Goal: Task Accomplishment & Management: Manage account settings

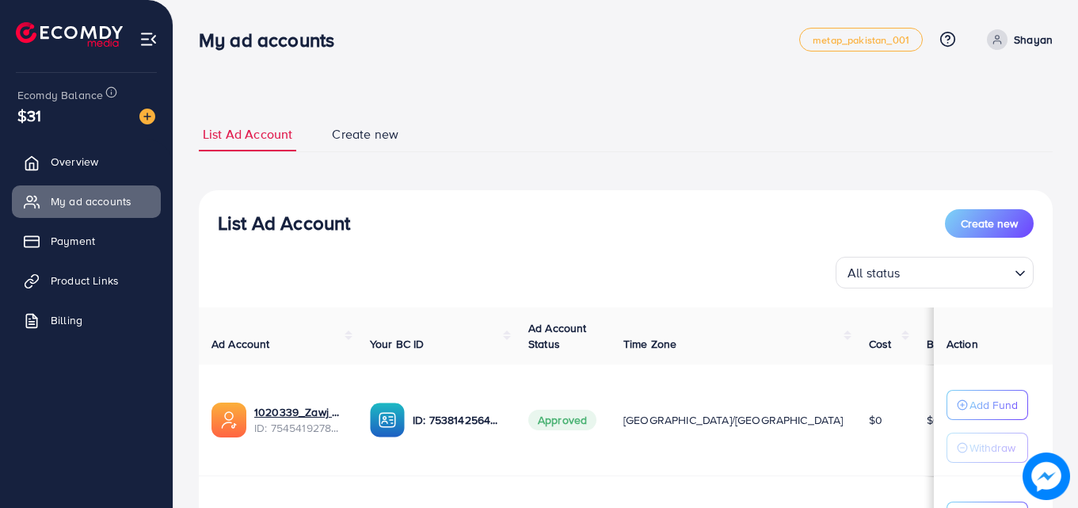
scroll to position [194, 0]
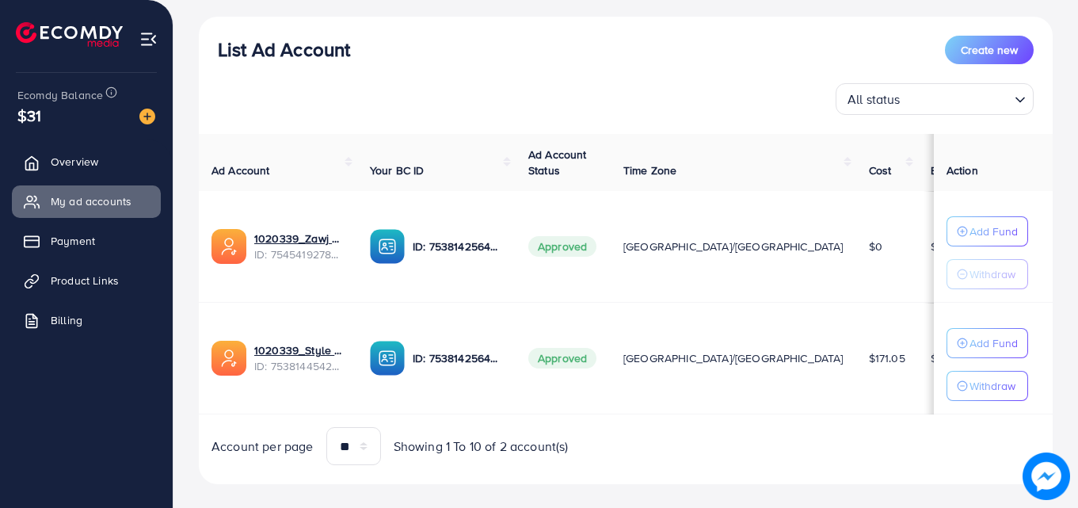
scroll to position [194, 0]
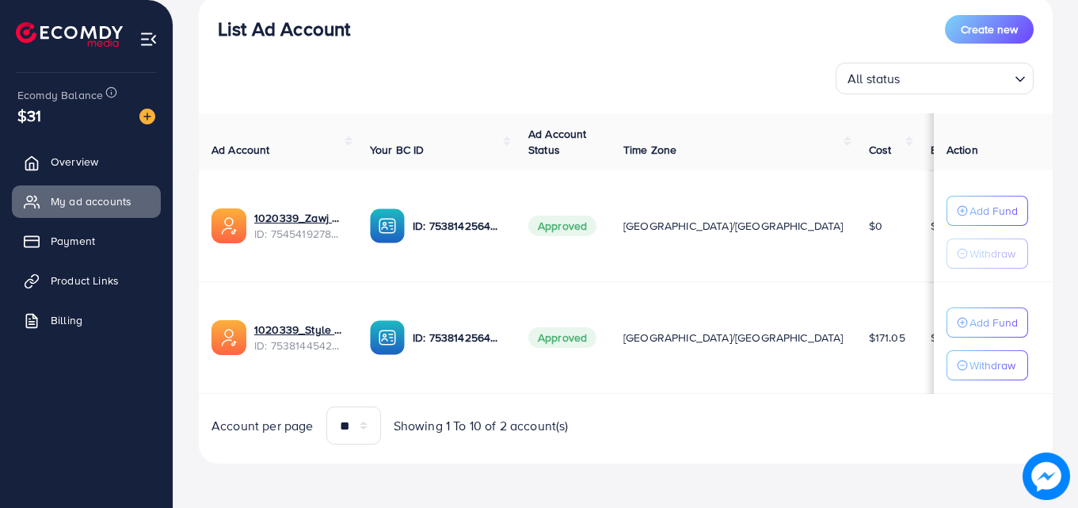
click at [947, 228] on div "Add Fund Withdraw" at bounding box center [988, 232] width 82 height 73
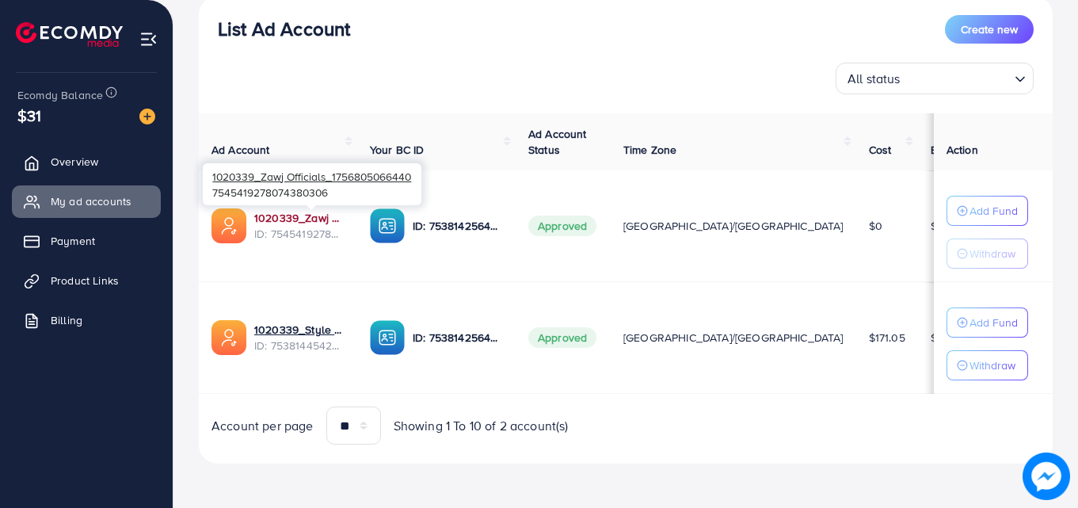
click at [330, 218] on link "1020339_Zawj Officials_1756805066440" at bounding box center [299, 218] width 90 height 16
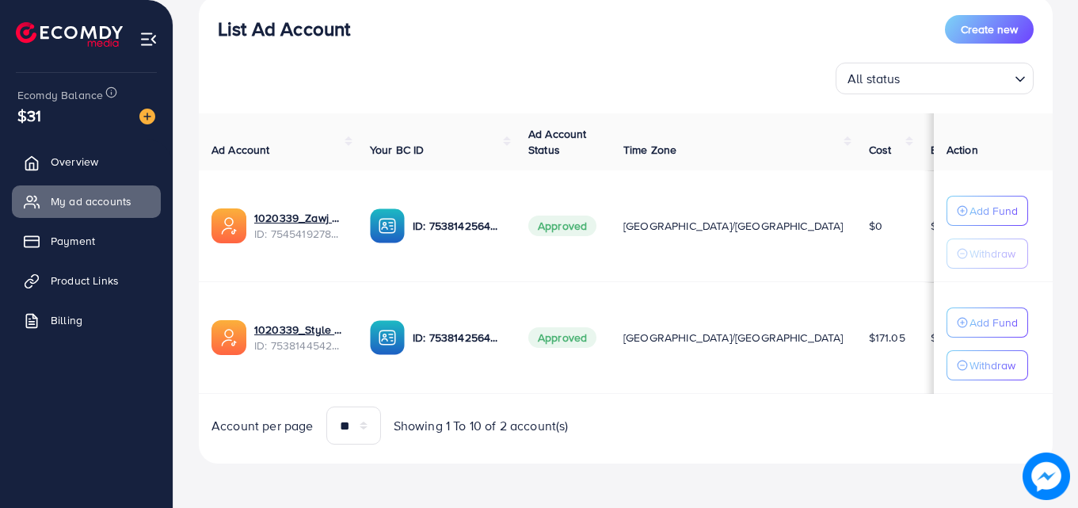
click at [324, 228] on span "ID: 7545419278074380306" at bounding box center [299, 234] width 90 height 16
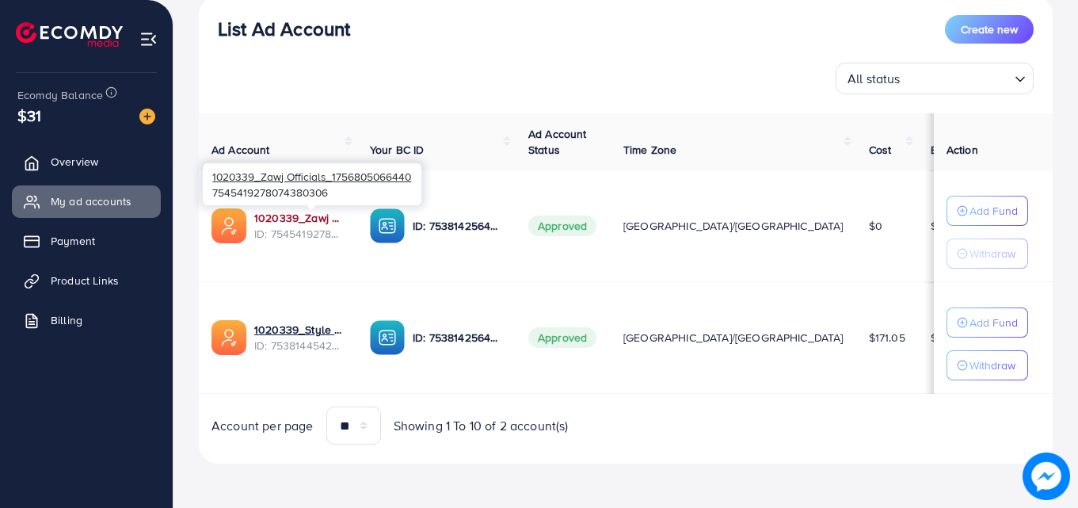
click at [324, 223] on link "1020339_Zawj Officials_1756805066440" at bounding box center [299, 218] width 90 height 16
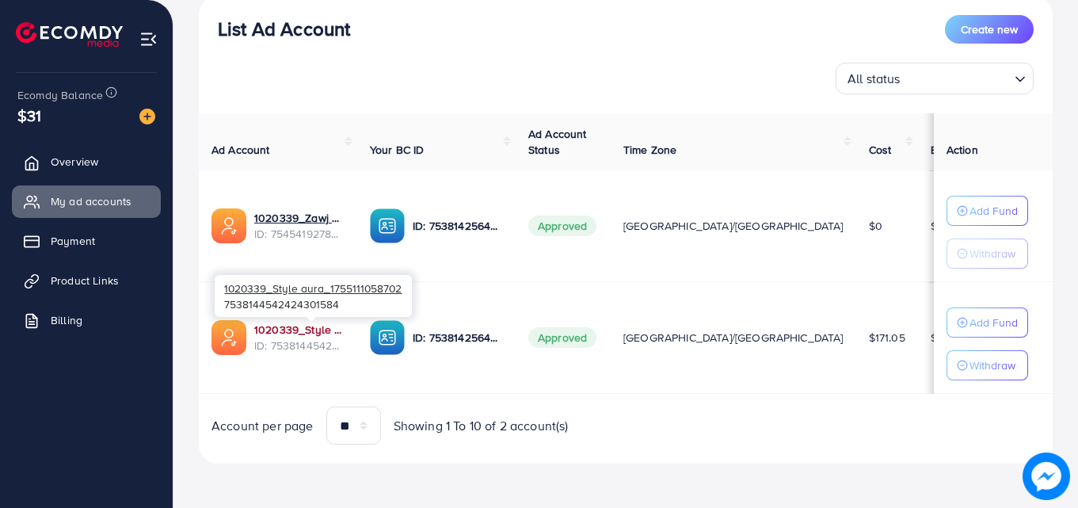
click at [281, 334] on link "1020339_Style aura_1755111058702" at bounding box center [299, 330] width 90 height 16
